Goal: Check status: Check status

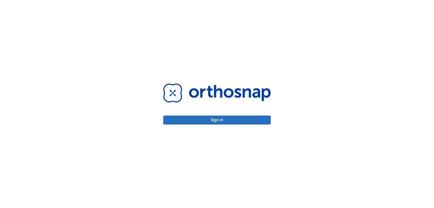
click at [237, 122] on button "Sign in" at bounding box center [216, 119] width 107 height 9
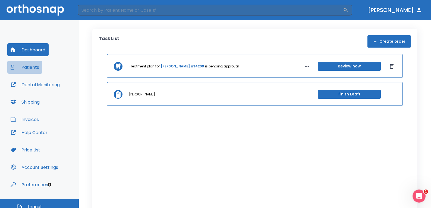
click at [27, 68] on button "Patients" at bounding box center [24, 67] width 35 height 13
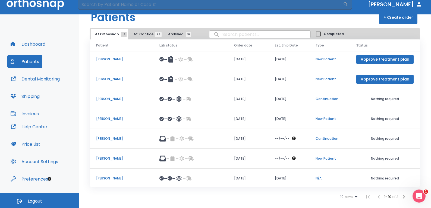
scroll to position [63, 0]
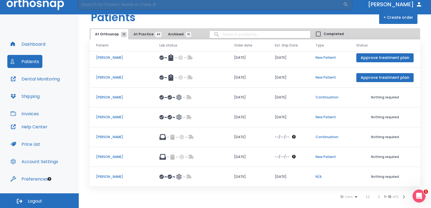
click at [353, 197] on icon at bounding box center [356, 196] width 7 height 7
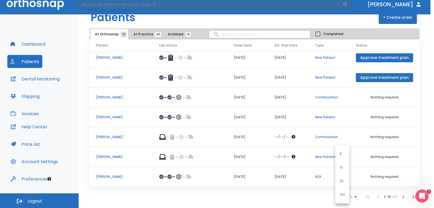
click at [343, 194] on p "100" at bounding box center [342, 194] width 5 height 5
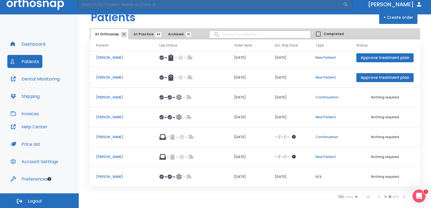
click at [144, 33] on span "At Practice 46" at bounding box center [146, 34] width 25 height 5
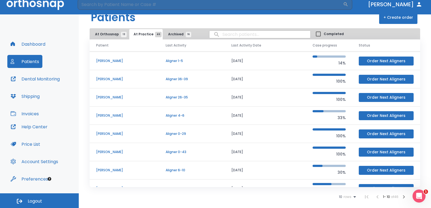
scroll to position [27, 0]
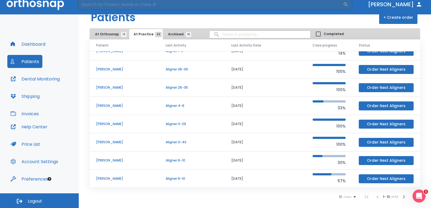
click at [351, 196] on icon at bounding box center [354, 196] width 7 height 7
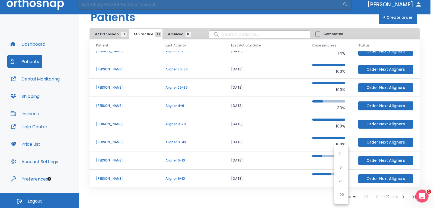
click at [344, 193] on li "100" at bounding box center [341, 195] width 14 height 14
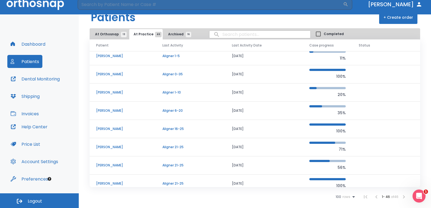
scroll to position [543, 0]
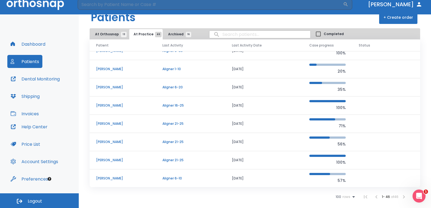
click at [104, 107] on p "[PERSON_NAME]" at bounding box center [122, 105] width 53 height 5
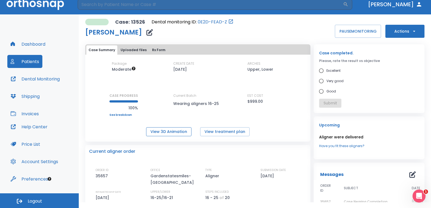
click at [163, 131] on button "View 3D Animation" at bounding box center [168, 131] width 45 height 9
